Goal: Find specific page/section: Find specific page/section

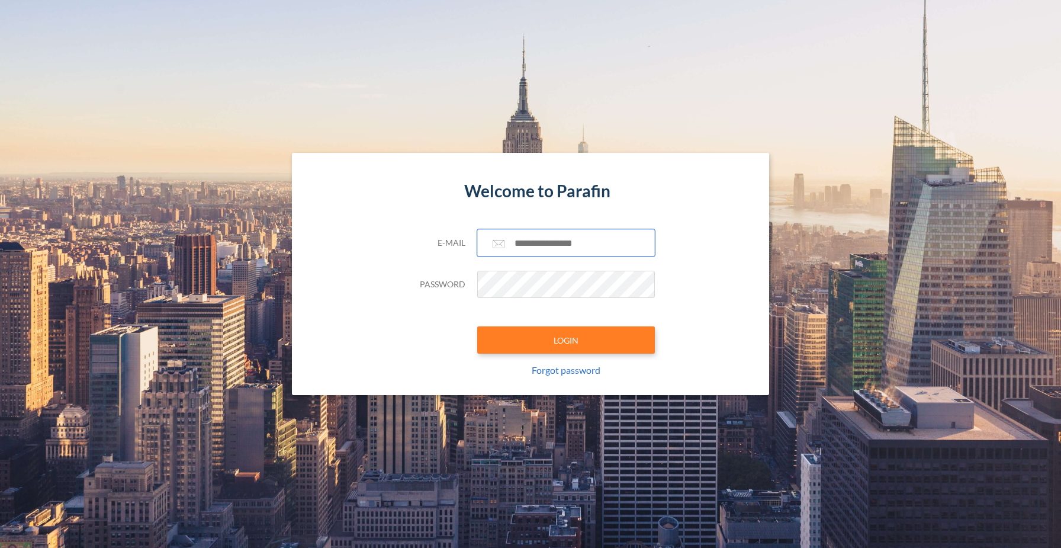
click at [553, 251] on input "text" at bounding box center [566, 242] width 178 height 27
type input "**********"
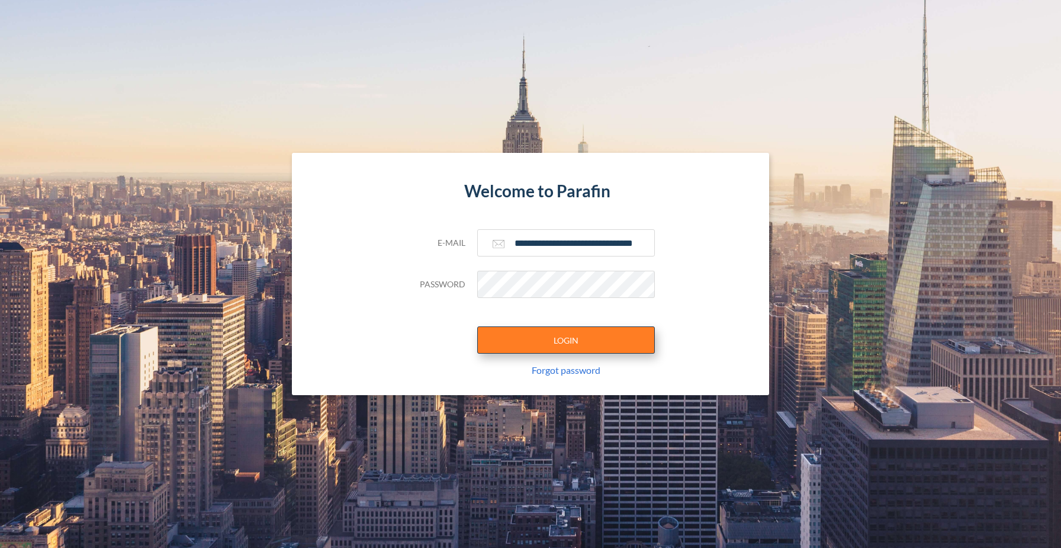
click at [570, 333] on button "LOGIN" at bounding box center [566, 339] width 178 height 27
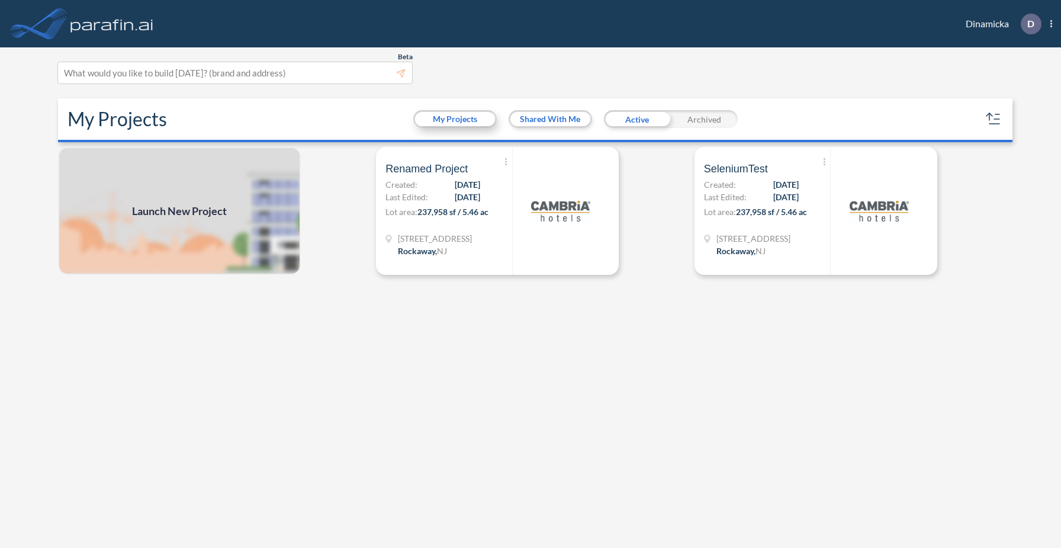
click at [460, 120] on button "My Projects" at bounding box center [455, 119] width 80 height 14
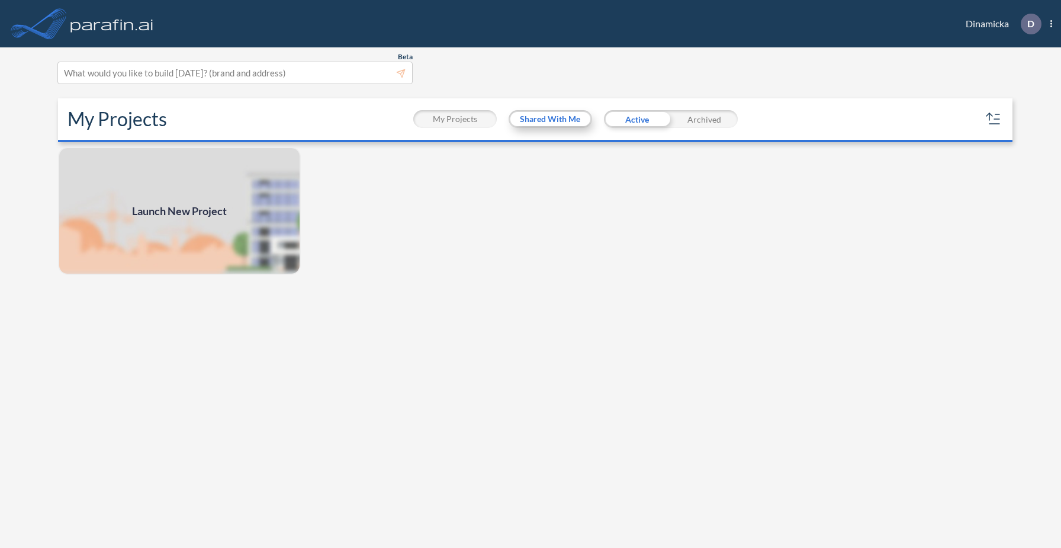
click at [535, 119] on button "Shared With Me" at bounding box center [550, 119] width 80 height 14
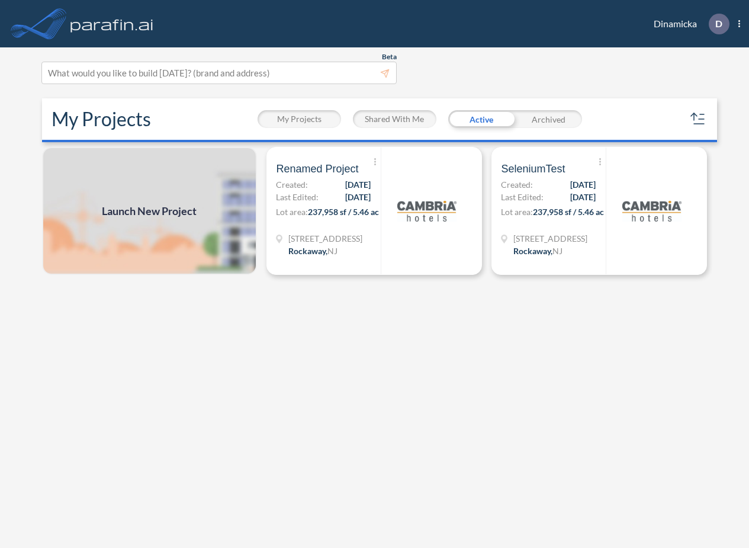
click at [527, 388] on div "Launch New Project Show More Created with sketchtool. Archive Reports Share a c…" at bounding box center [374, 349] width 675 height 404
click at [364, 201] on span "[DATE]" at bounding box center [358, 197] width 25 height 12
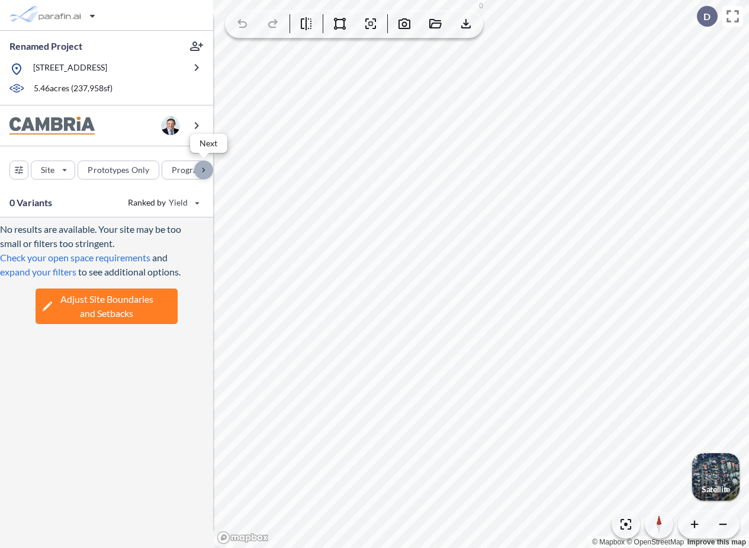
click at [197, 169] on div "button" at bounding box center [203, 169] width 19 height 19
click at [111, 176] on div "button" at bounding box center [112, 169] width 58 height 19
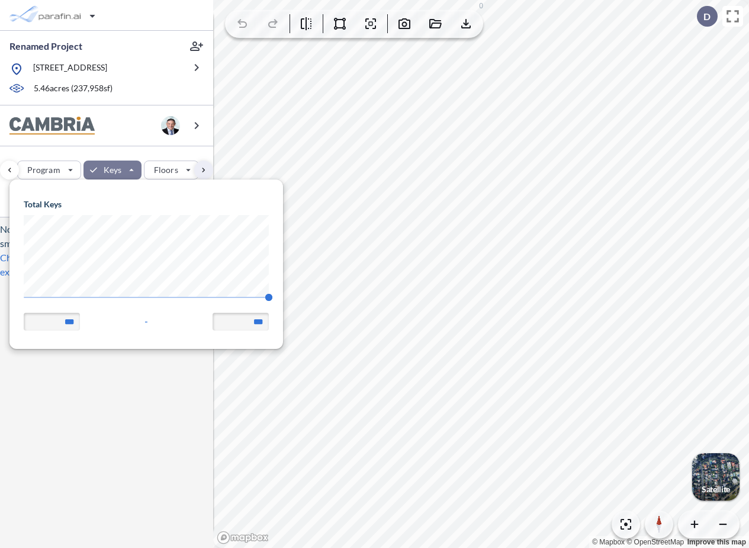
scroll to position [169, 273]
click at [0, 300] on body "Renamed Project 321 Mt Hope Ave, Rockaway, NJ 07866 5.46 acres ( 237,958 sf) Si…" at bounding box center [374, 274] width 749 height 548
type input "**"
click at [133, 151] on div "Site Prototypes Only Program Keys Floors Height FAR Room mix Budget" at bounding box center [106, 167] width 213 height 42
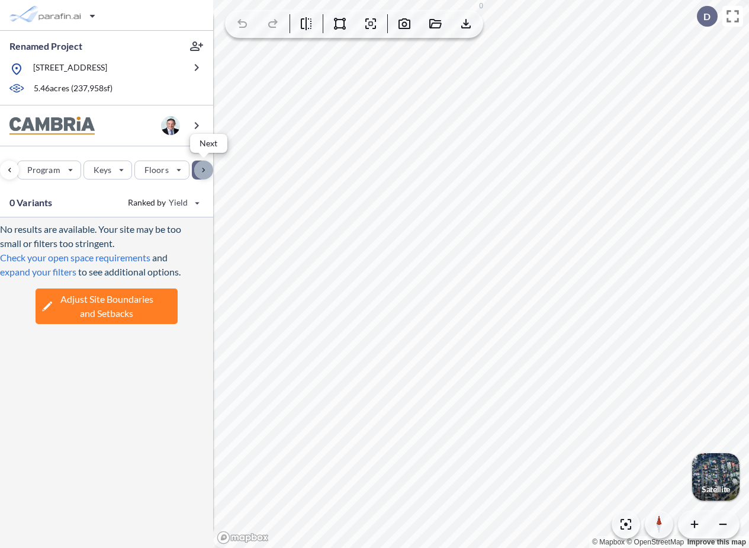
click at [204, 169] on div "button" at bounding box center [203, 169] width 19 height 19
click at [68, 171] on div "button" at bounding box center [59, 169] width 66 height 19
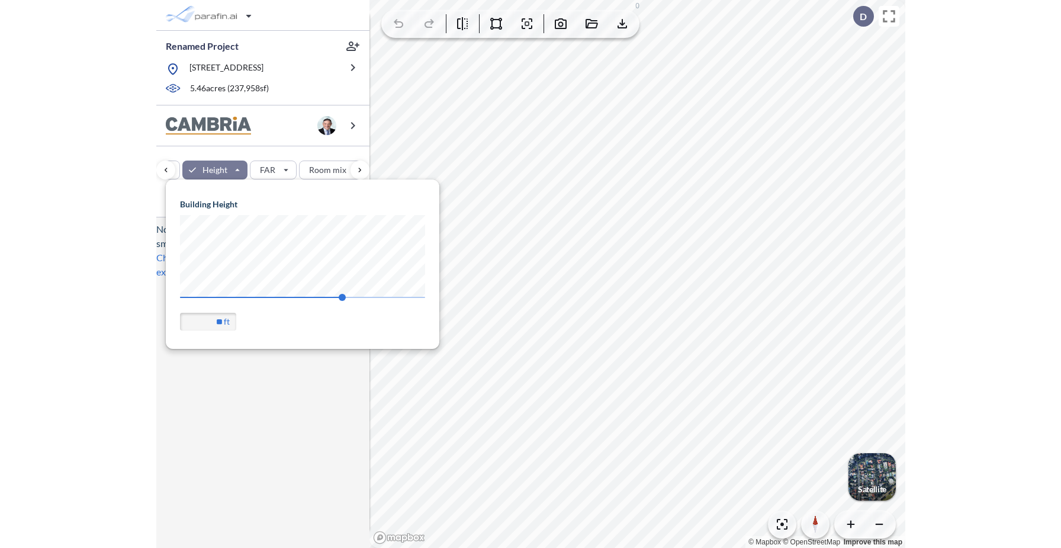
scroll to position [169, 273]
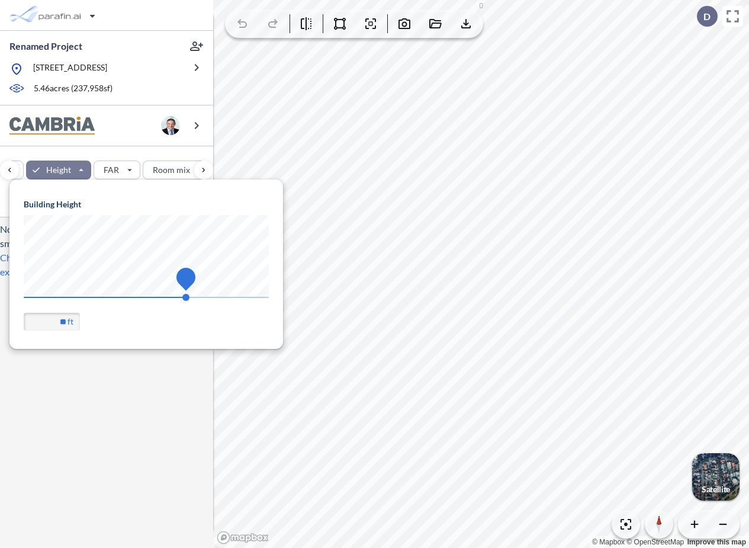
click at [327, 295] on body "Renamed Project 321 Mt Hope Ave, Rockaway, NJ 07866 5.46 acres ( 237,958 sf) Si…" at bounding box center [374, 274] width 749 height 548
type input "**"
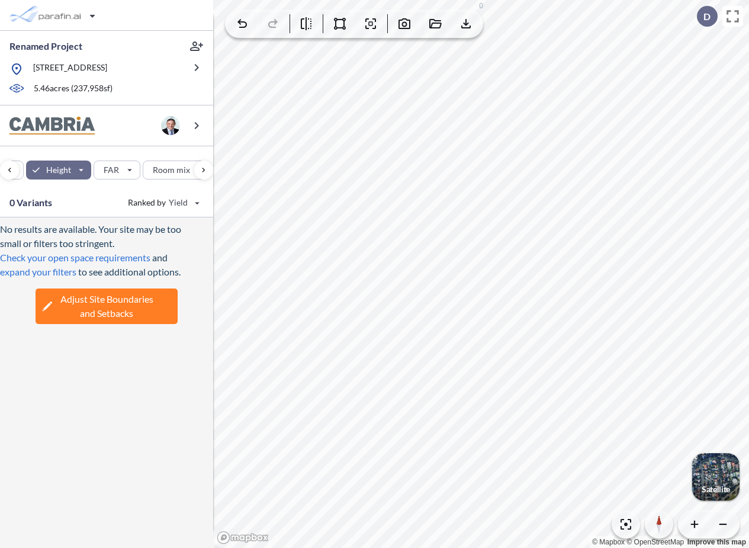
click at [145, 152] on div "Site Prototypes Only Program Keys Floors Height FAR Room mix Budget" at bounding box center [106, 167] width 213 height 42
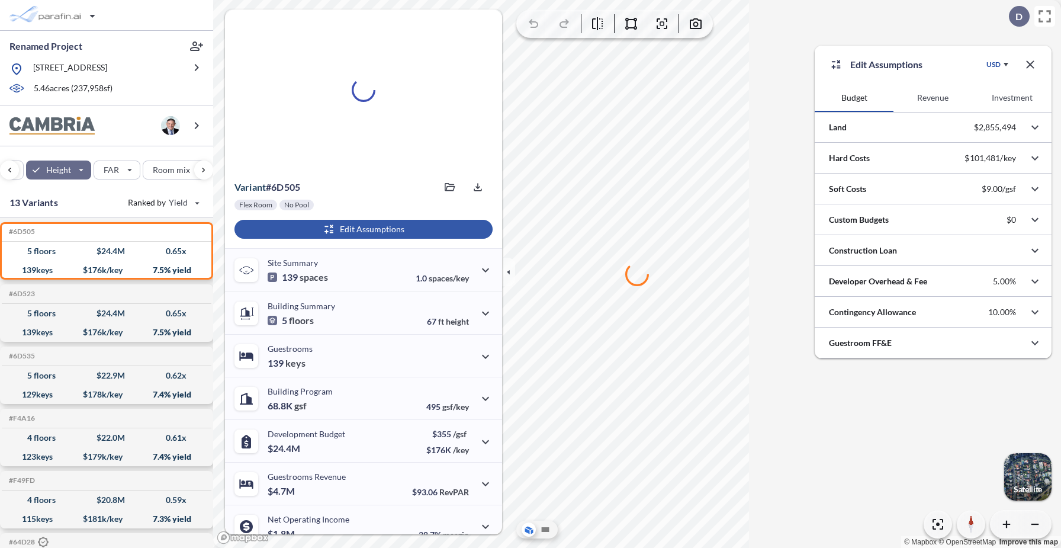
click at [933, 102] on button "Revenue" at bounding box center [932, 97] width 79 height 28
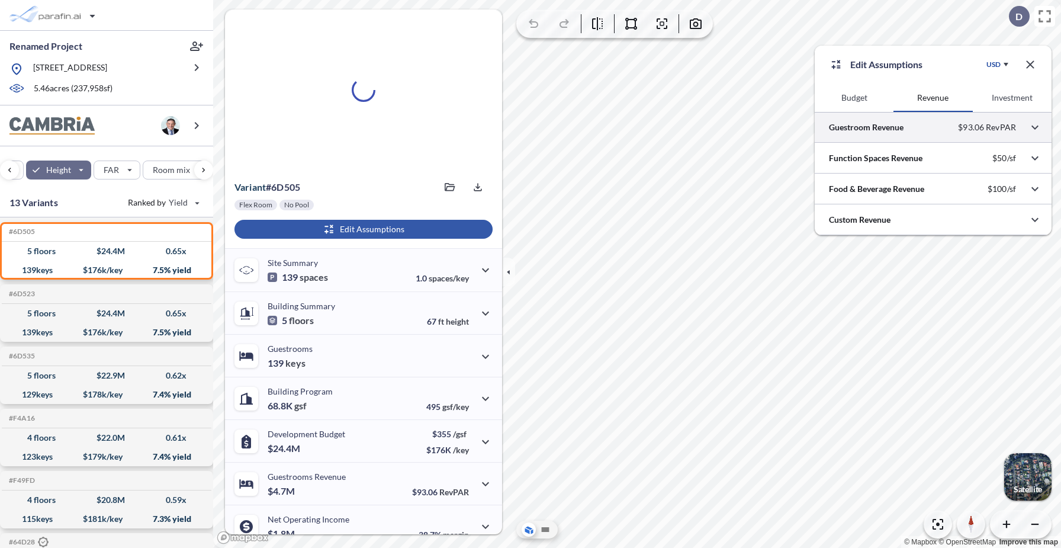
click at [915, 128] on div at bounding box center [932, 127] width 237 height 30
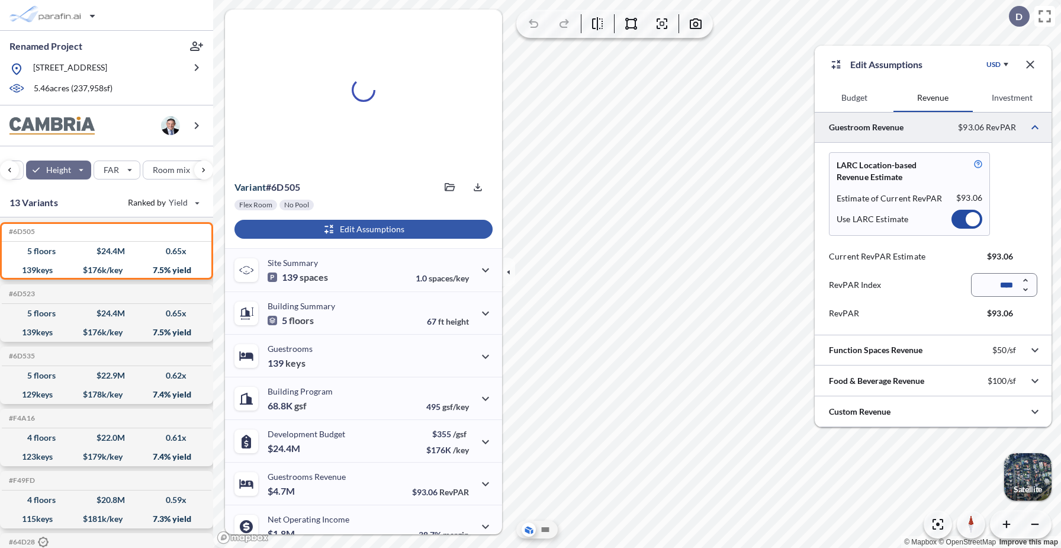
click at [964, 212] on div at bounding box center [966, 219] width 31 height 19
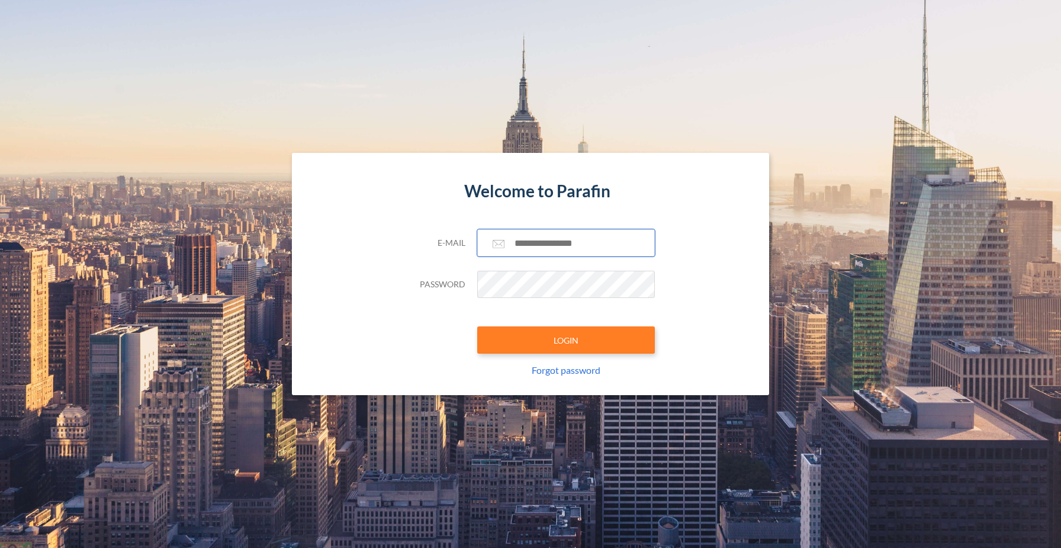
click at [545, 240] on input "text" at bounding box center [566, 242] width 178 height 27
type input "**********"
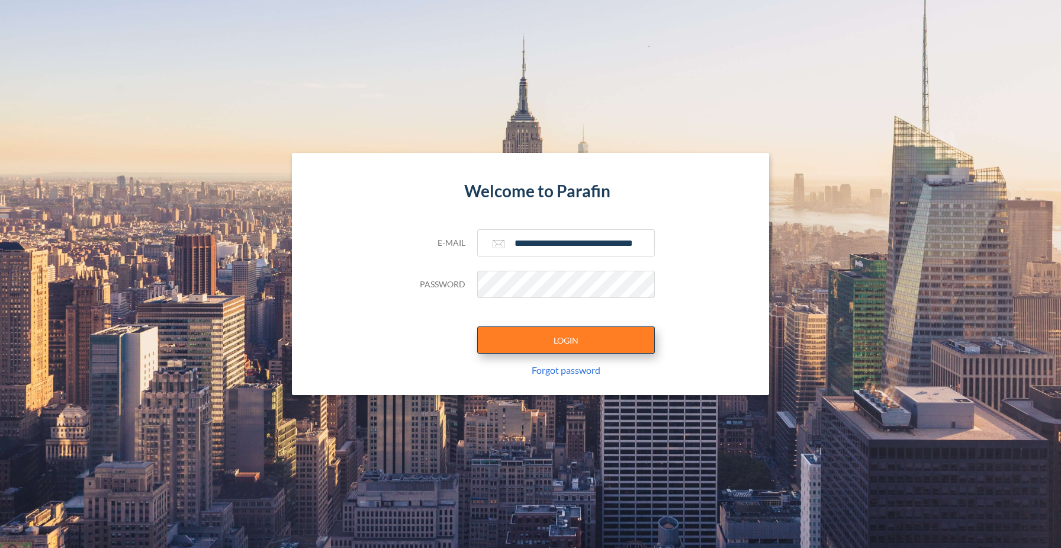
click at [567, 352] on button "LOGIN" at bounding box center [566, 339] width 178 height 27
